Goal: Task Accomplishment & Management: Manage account settings

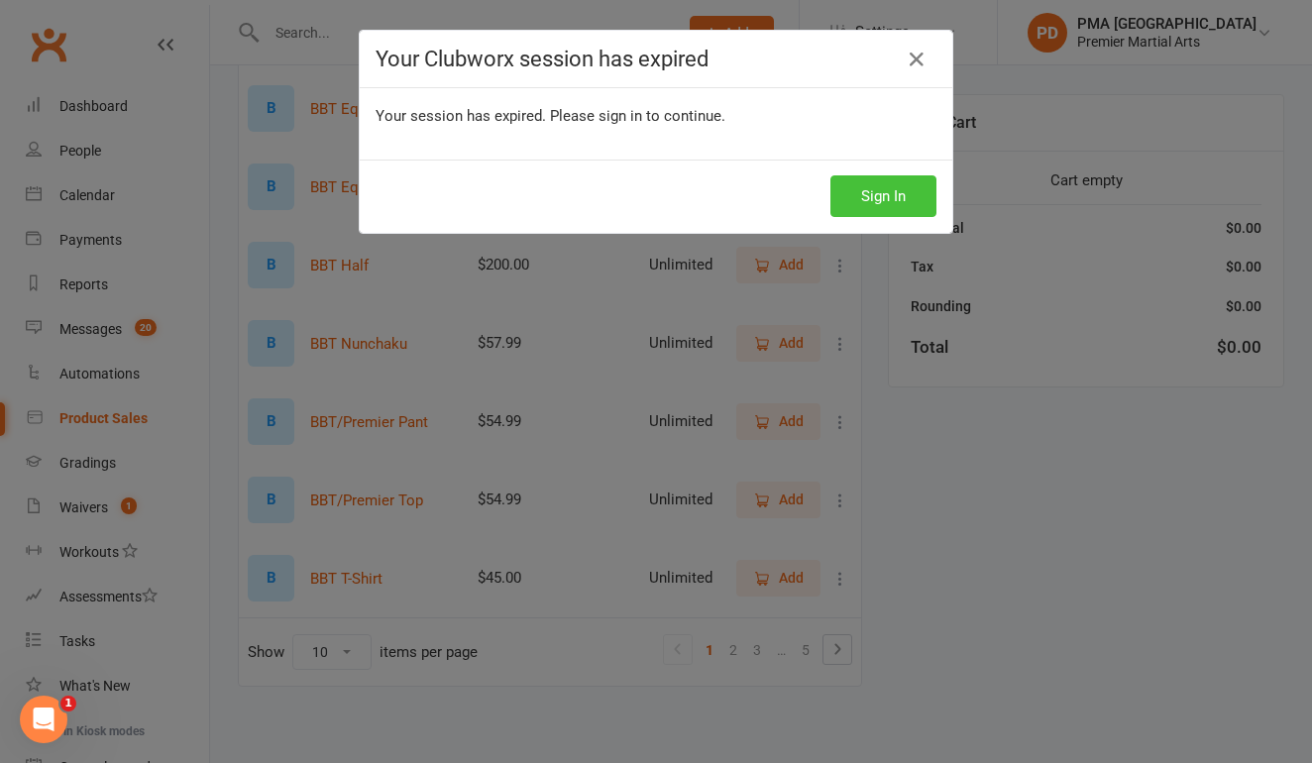
click at [868, 206] on button "Sign In" at bounding box center [883, 196] width 106 height 42
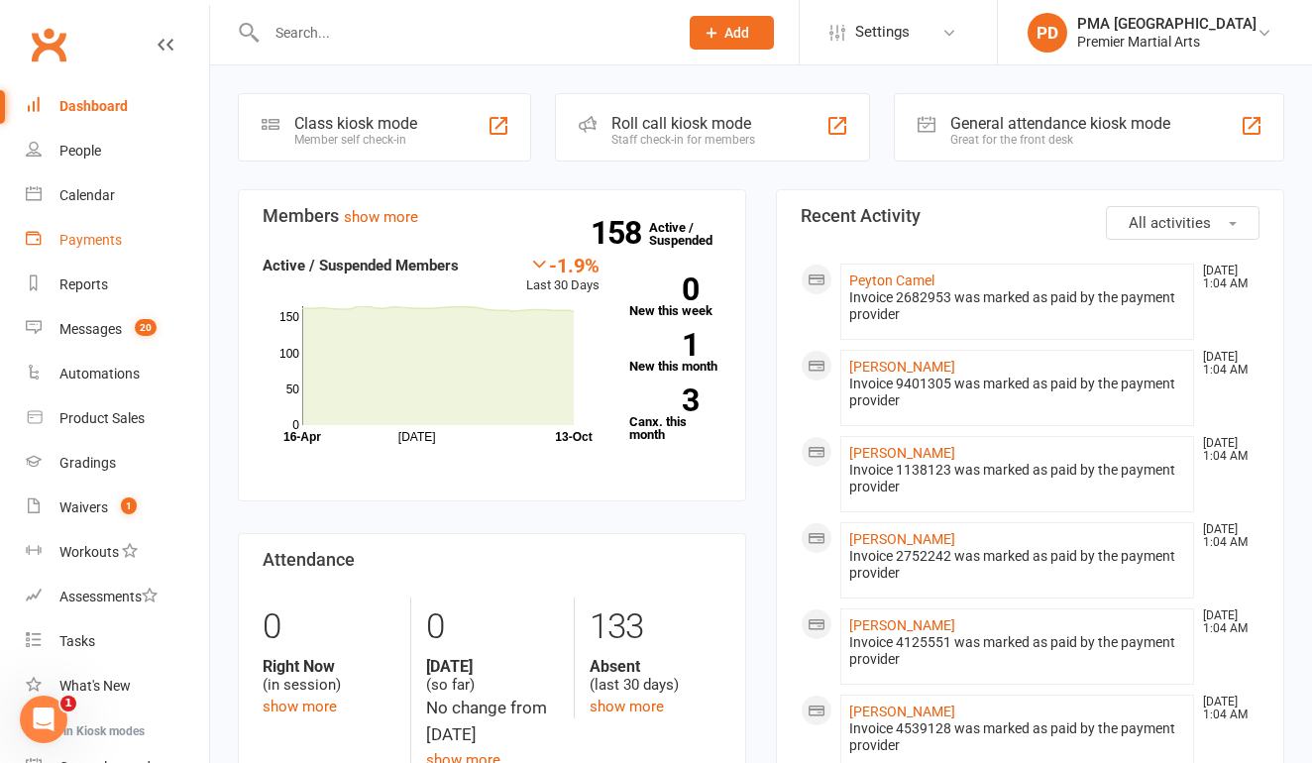
click at [58, 249] on link "Payments" at bounding box center [117, 240] width 183 height 45
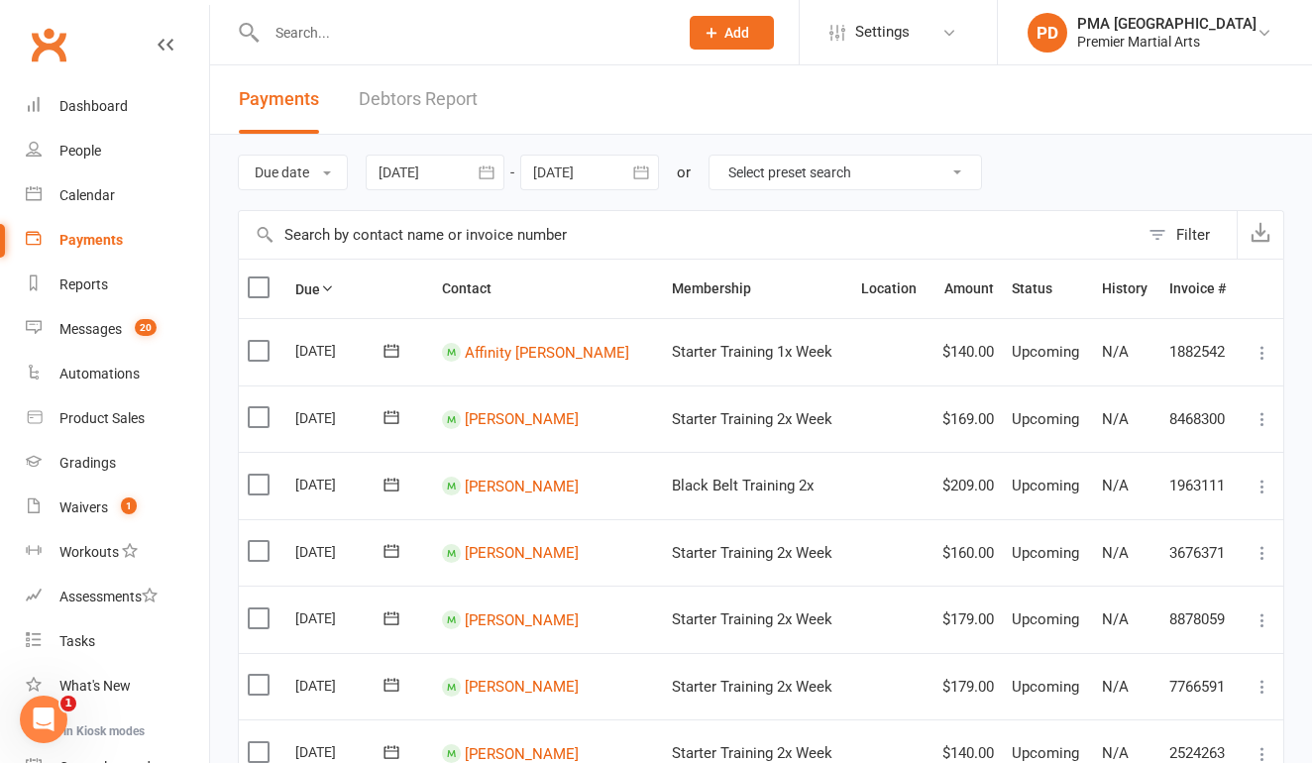
click at [422, 107] on link "Debtors Report" at bounding box center [418, 99] width 119 height 68
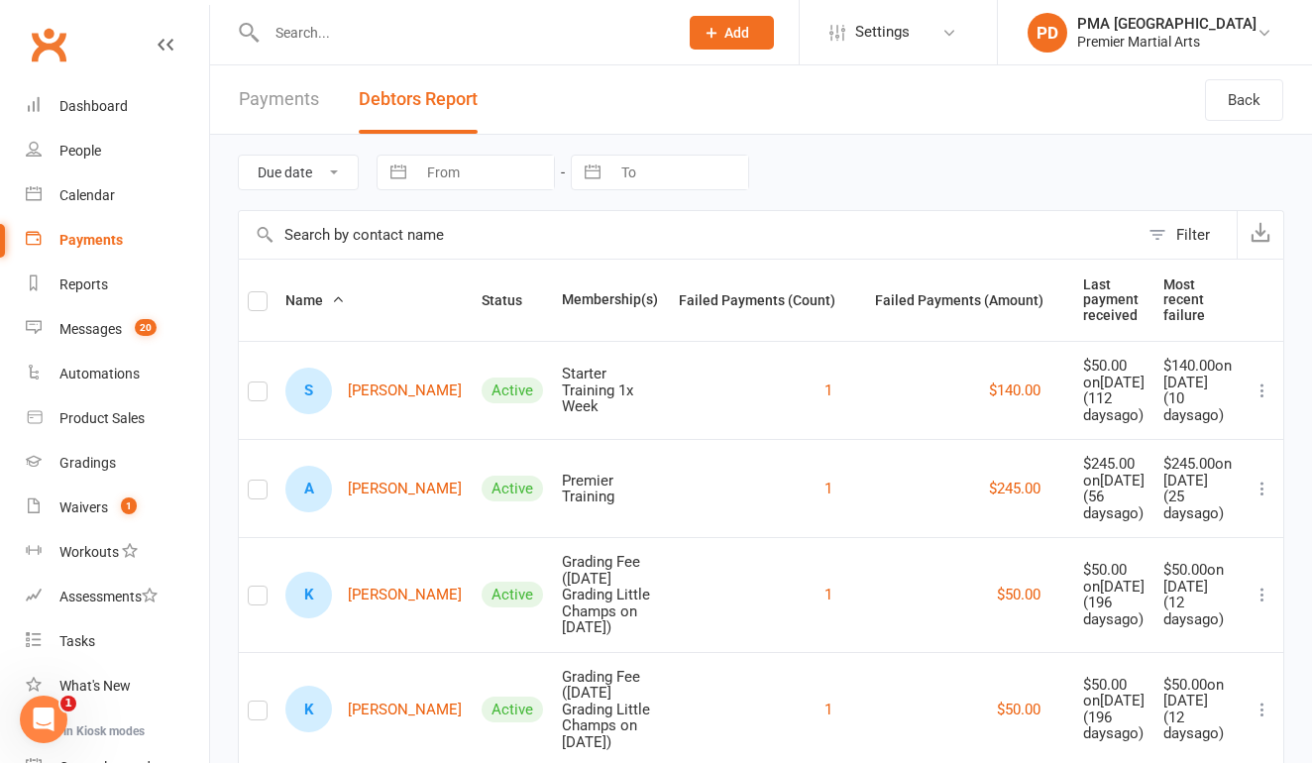
click at [291, 93] on link "Payments" at bounding box center [279, 99] width 80 height 68
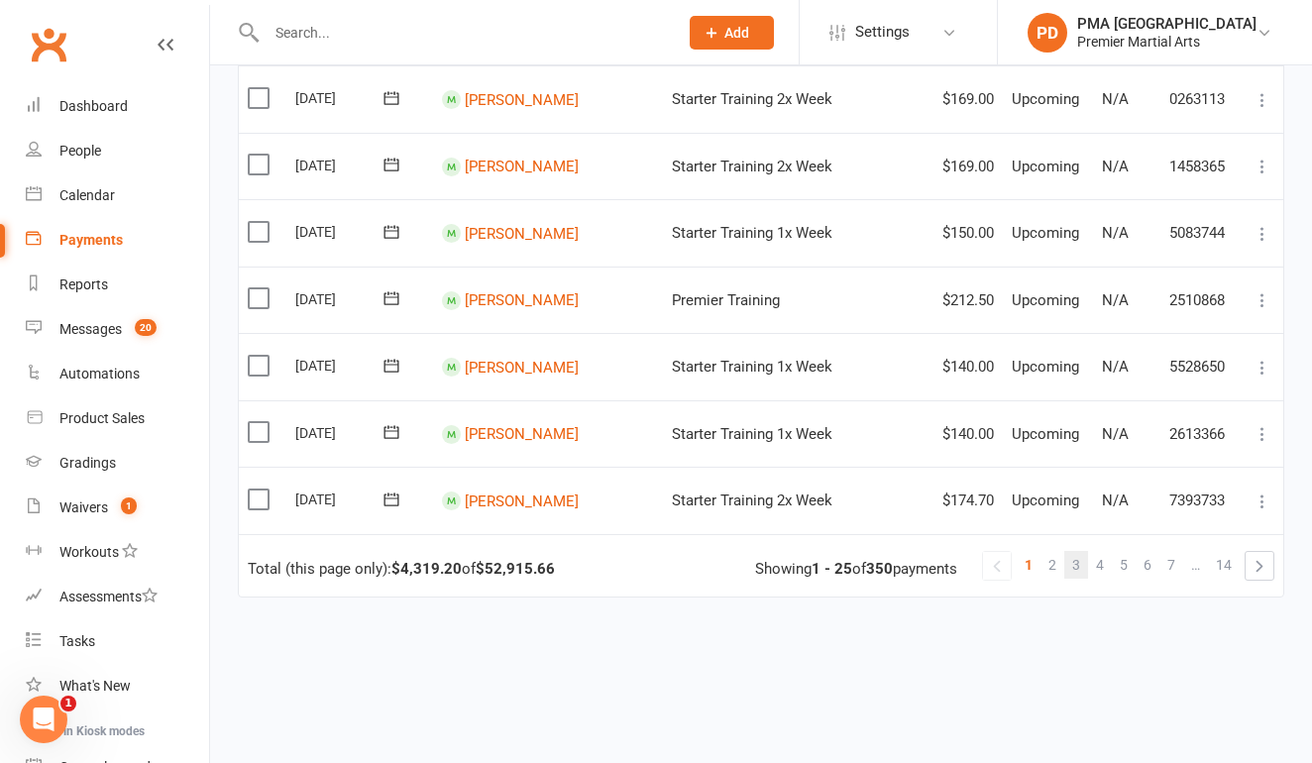
scroll to position [1455, 0]
click at [1077, 552] on span "3" at bounding box center [1076, 566] width 8 height 28
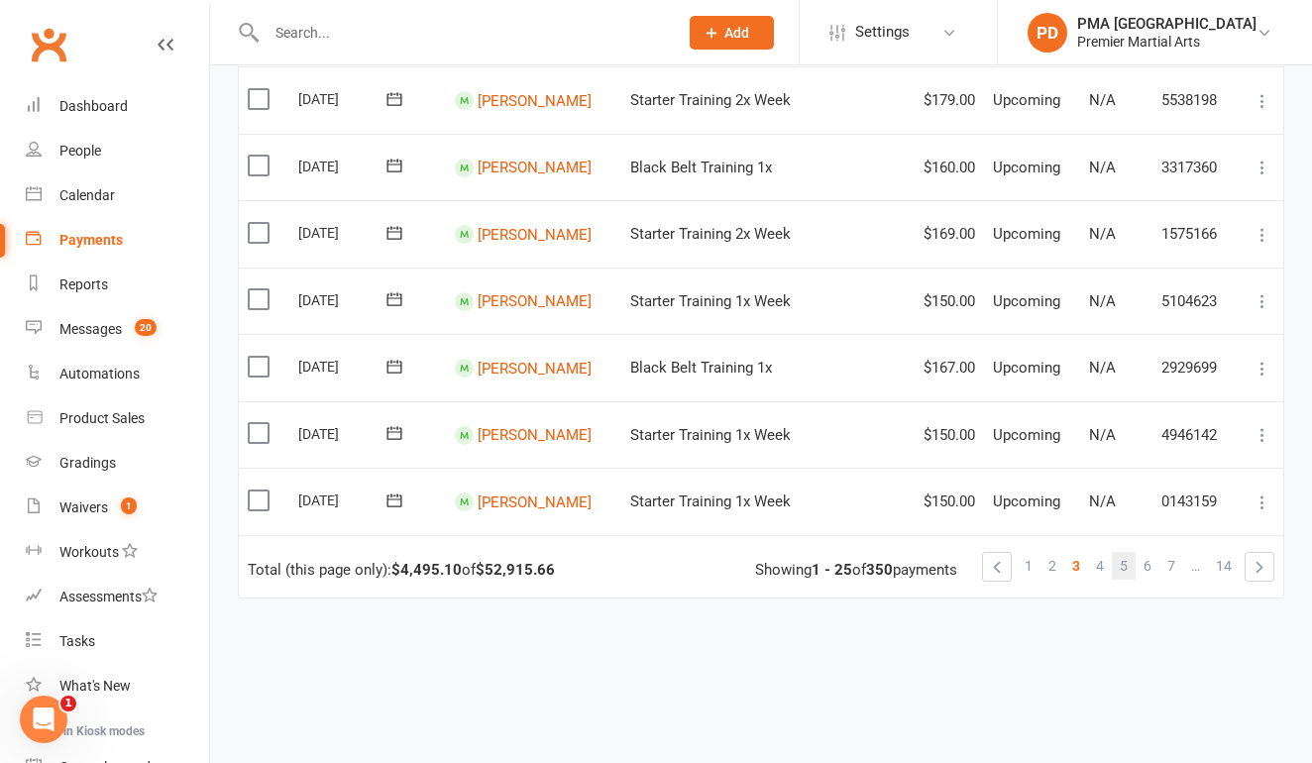
click at [1126, 552] on span "5" at bounding box center [1123, 566] width 8 height 28
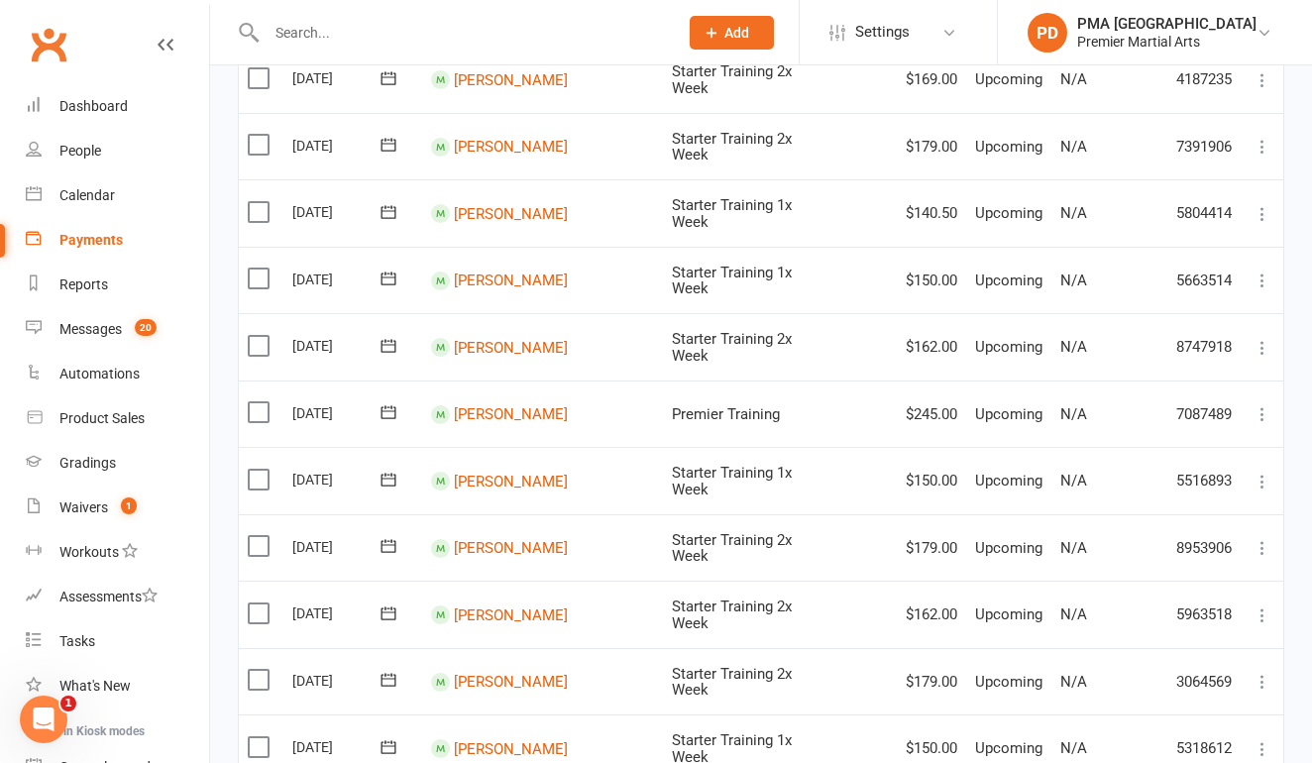
scroll to position [261, 0]
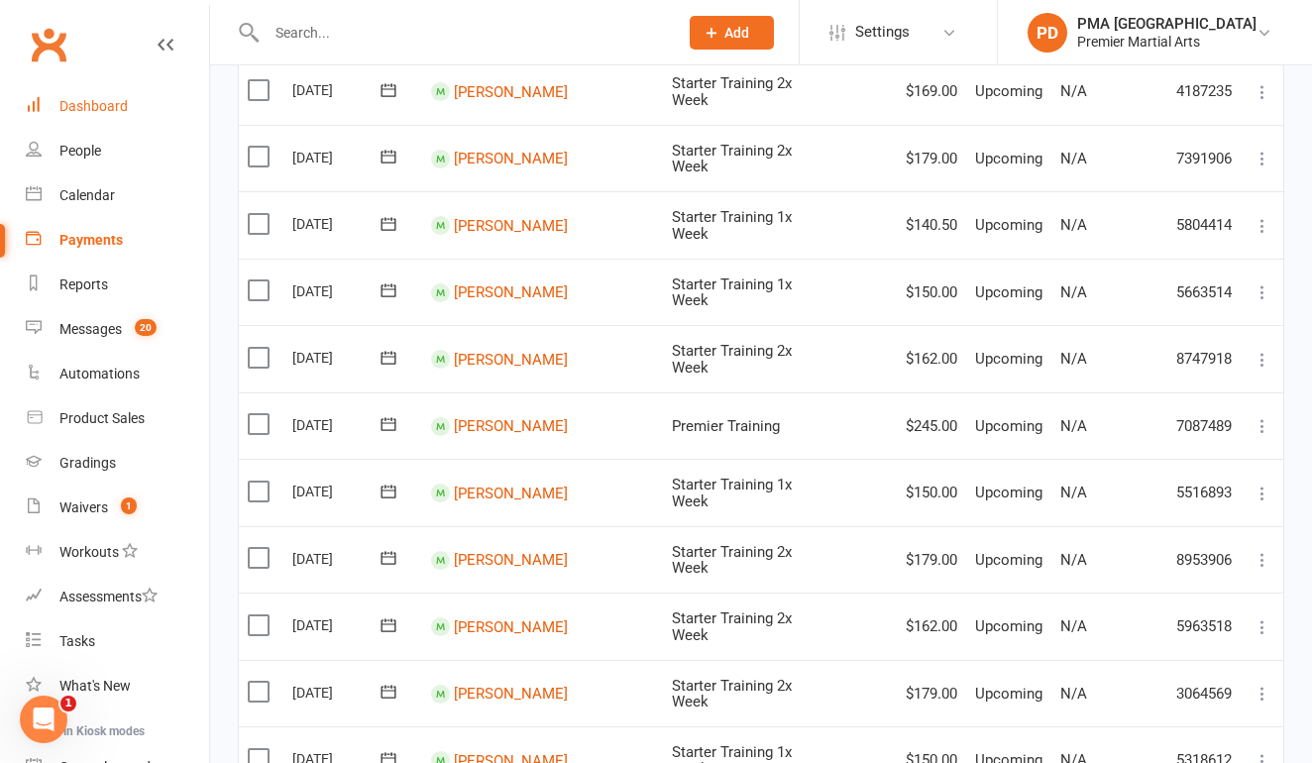
click at [101, 116] on link "Dashboard" at bounding box center [117, 106] width 183 height 45
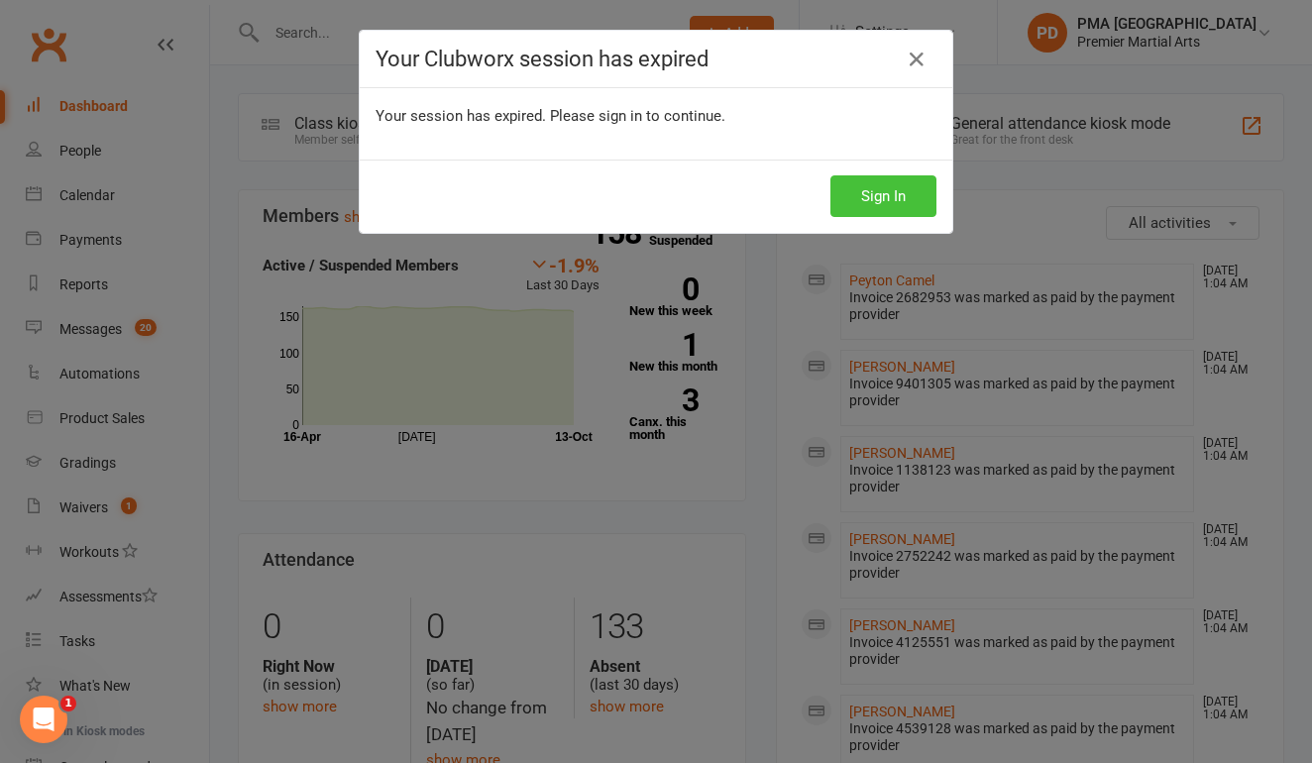
click at [850, 180] on button "Sign In" at bounding box center [883, 196] width 106 height 42
